Goal: Communication & Community: Answer question/provide support

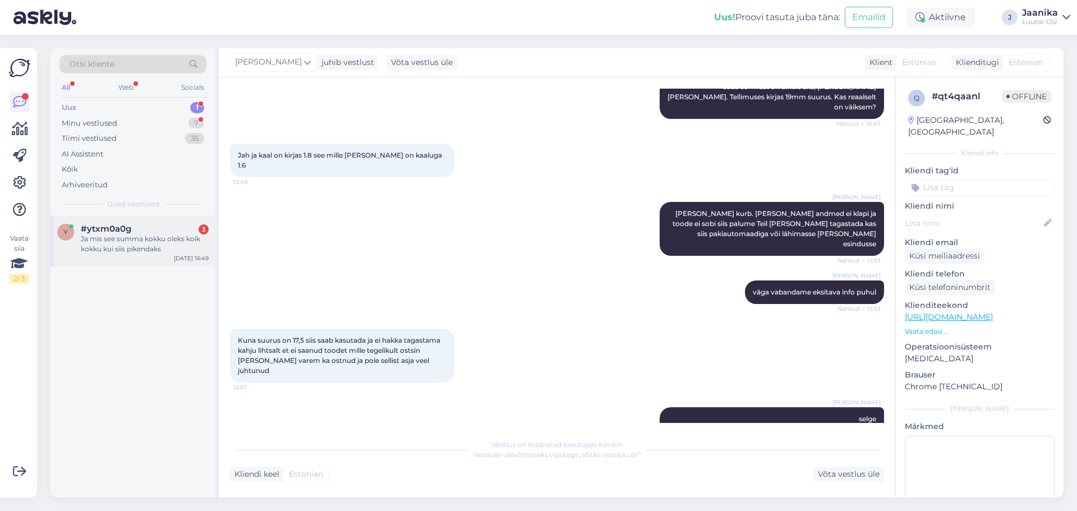
click at [109, 226] on span "#ytxm0a0g" at bounding box center [106, 229] width 50 height 10
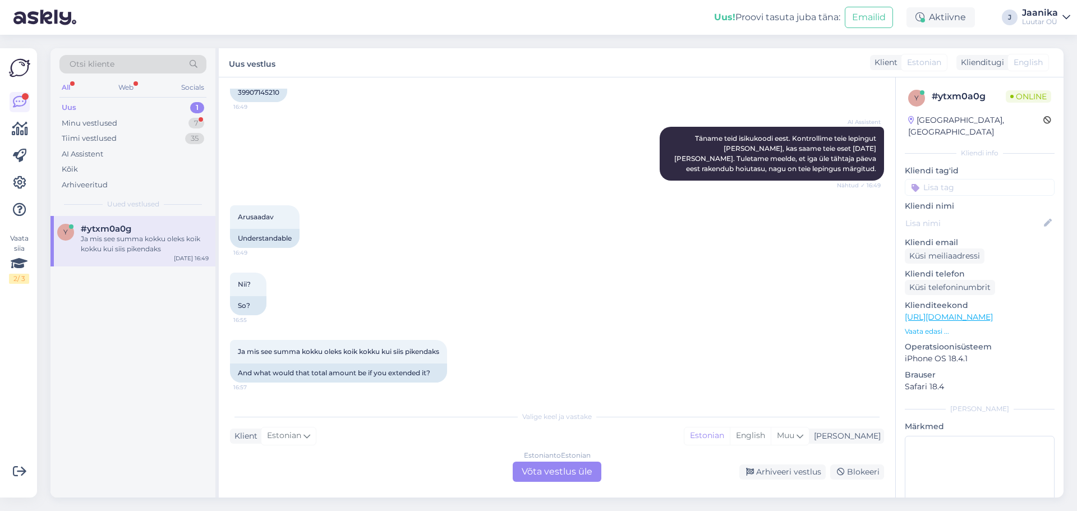
click at [555, 467] on div "Estonian to Estonian Võta vestlus üle" at bounding box center [557, 472] width 89 height 20
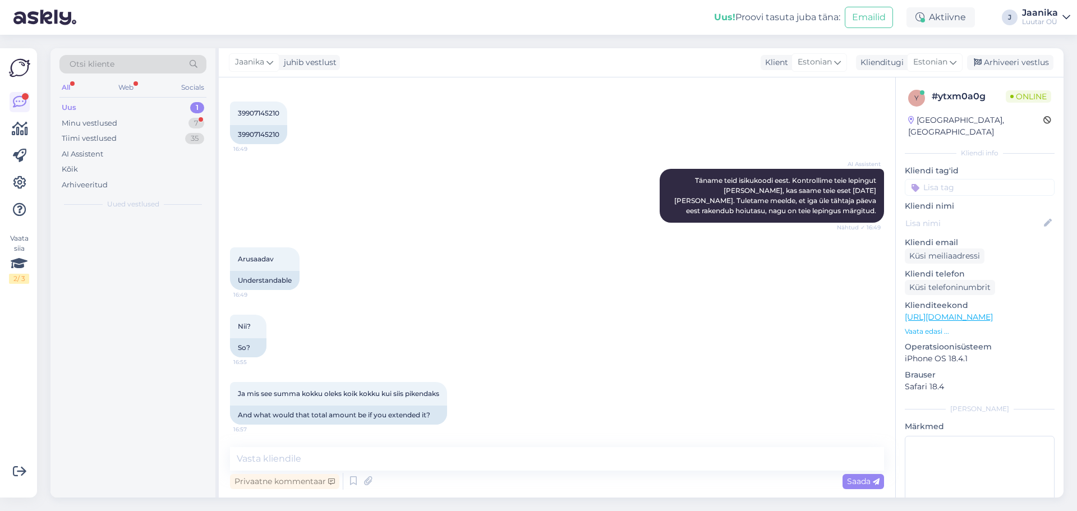
scroll to position [263, 0]
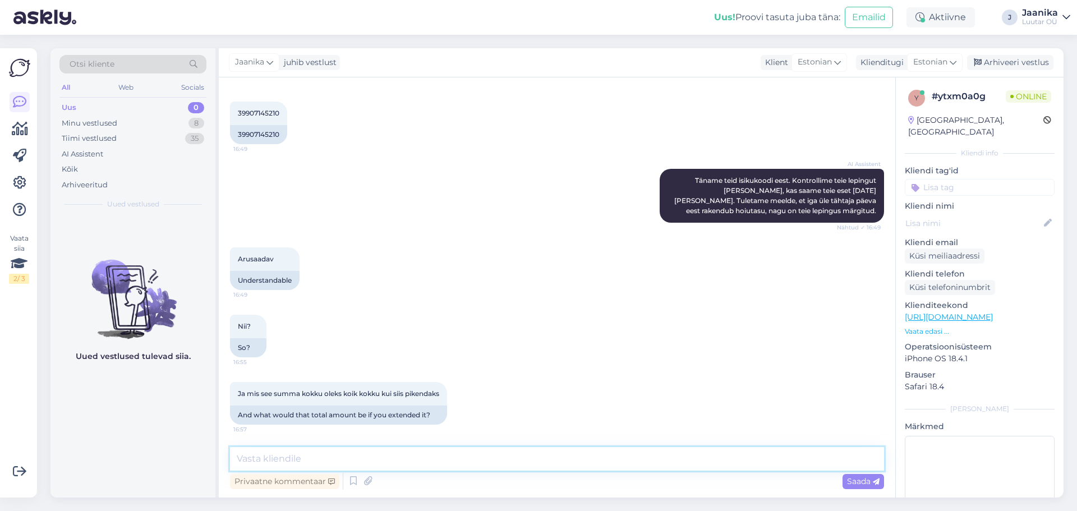
click at [435, 457] on textarea at bounding box center [557, 459] width 654 height 24
type textarea "Tere"
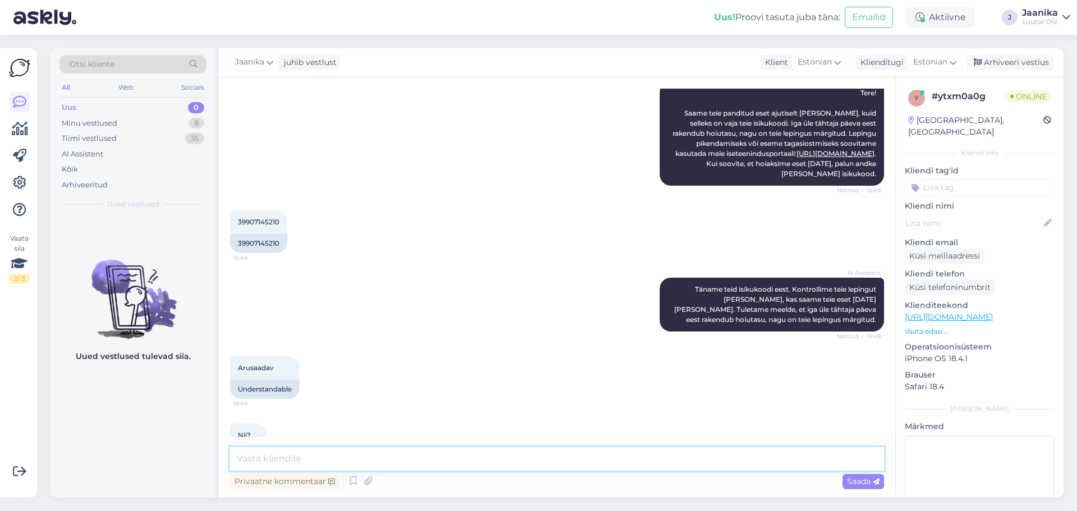
scroll to position [168, 0]
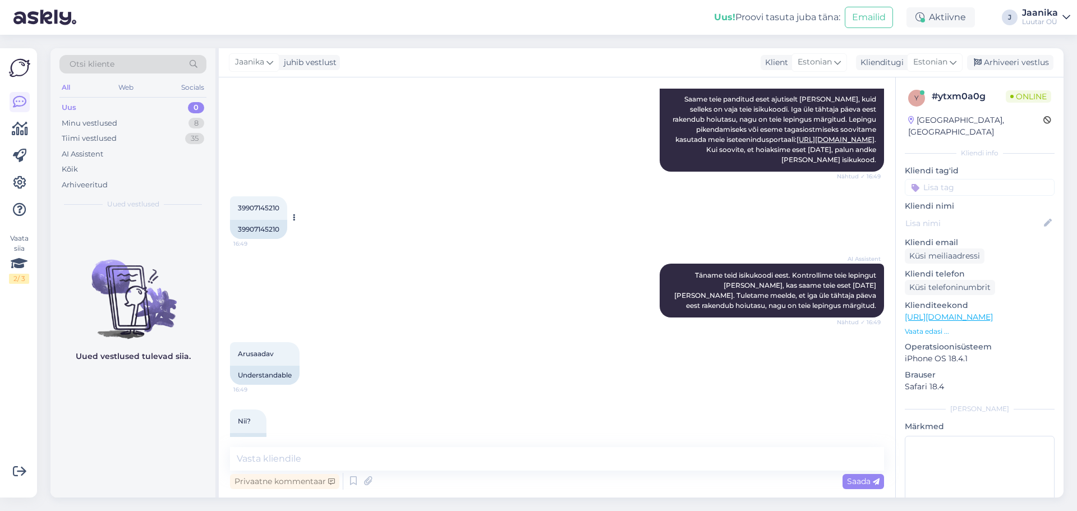
click at [258, 201] on div "39907145210 16:49" at bounding box center [258, 208] width 57 height 24
copy div "39907145210 16:49"
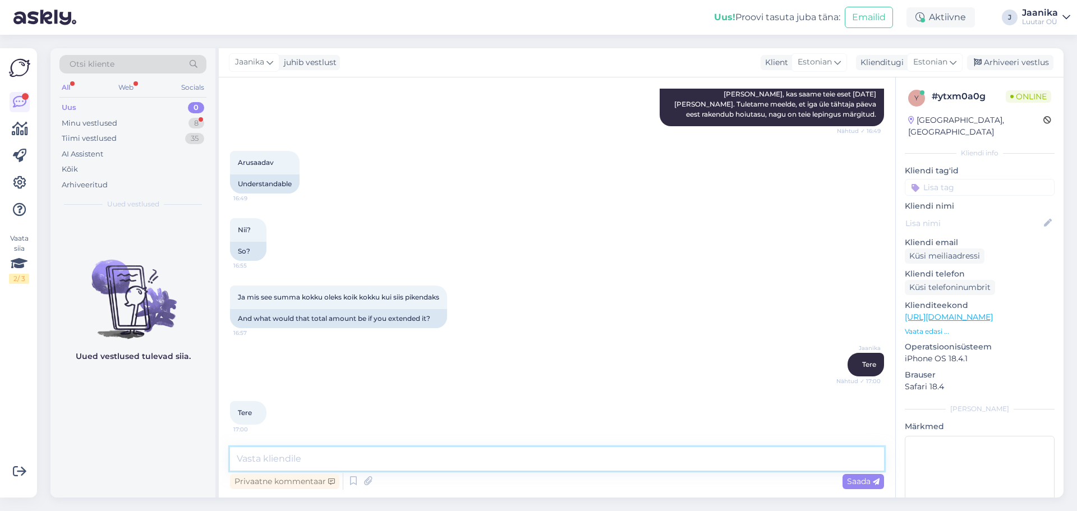
click at [339, 460] on textarea at bounding box center [557, 459] width 654 height 24
click at [336, 452] on textarea at bounding box center [557, 459] width 654 height 24
type textarea "hoiame kuni 20.09"
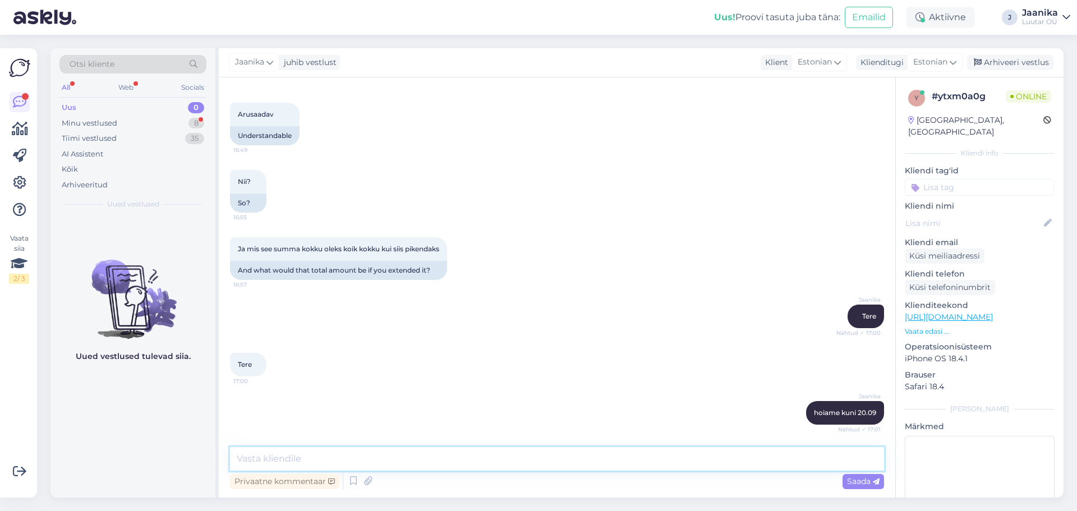
scroll to position [504, 0]
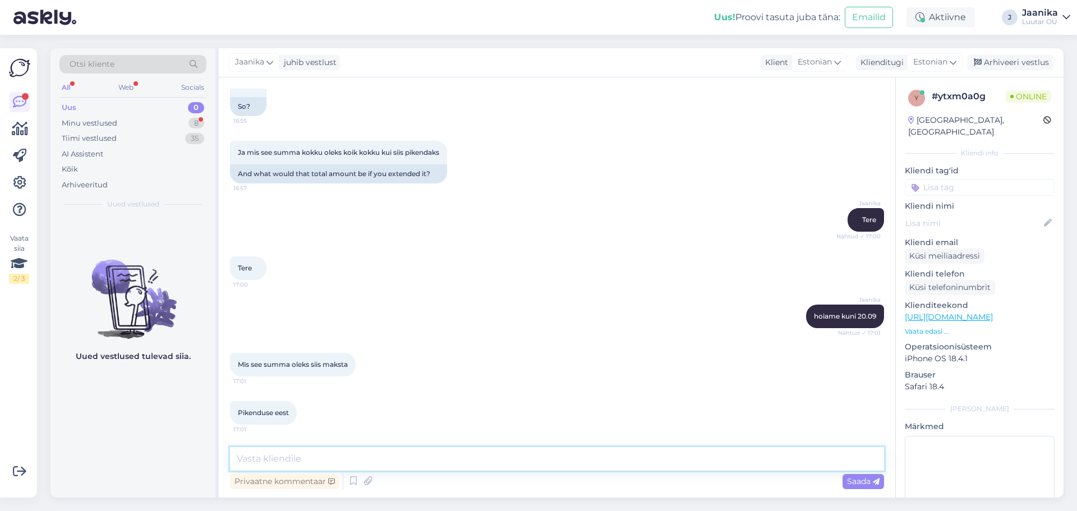
click at [357, 461] on textarea at bounding box center [557, 459] width 654 height 24
paste textarea "116.66 EUR"
type textarea "116.66 EUR hetkel+uue lepingutasu"
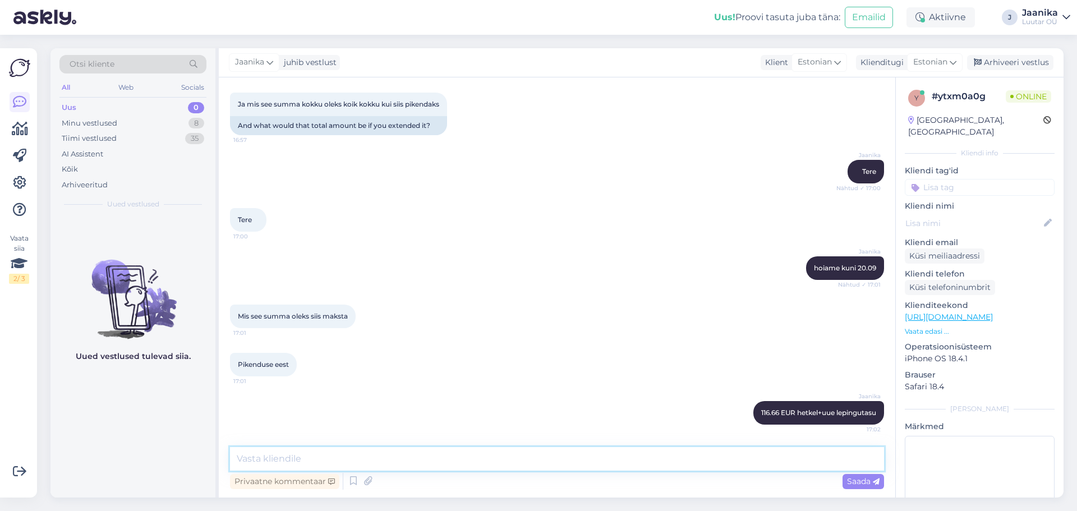
click at [354, 462] on textarea at bounding box center [557, 459] width 654 height 24
type textarea "iga ületatud päeva eest lisandub 7.58€"
